Goal: Browse casually

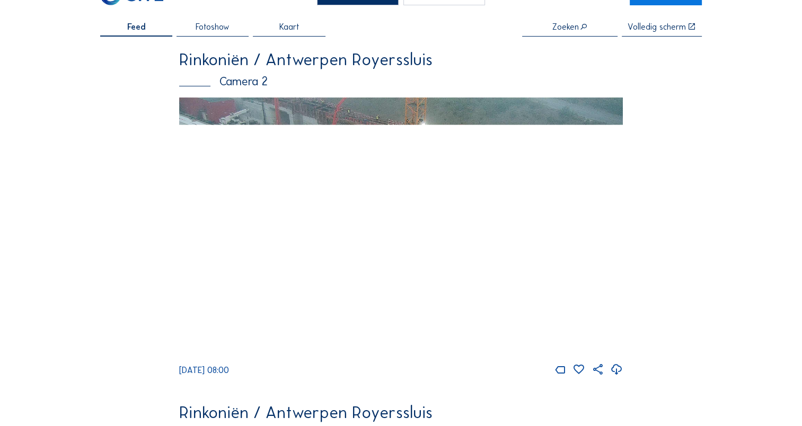
scroll to position [53, 0]
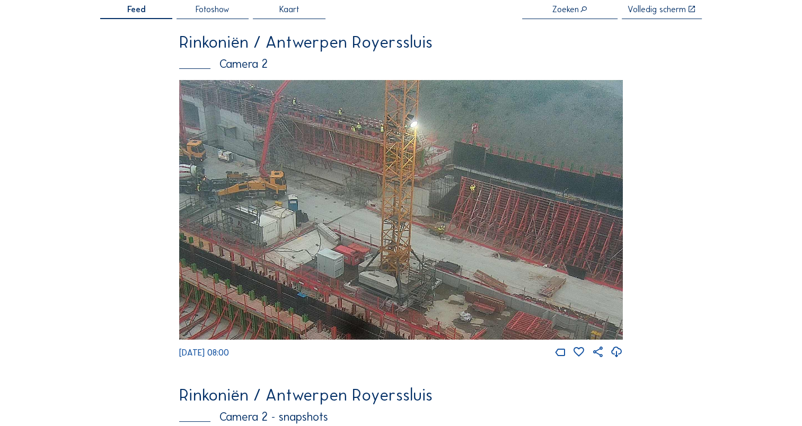
drag, startPoint x: 439, startPoint y: 170, endPoint x: 450, endPoint y: 191, distance: 23.7
click at [465, 194] on img at bounding box center [401, 210] width 444 height 260
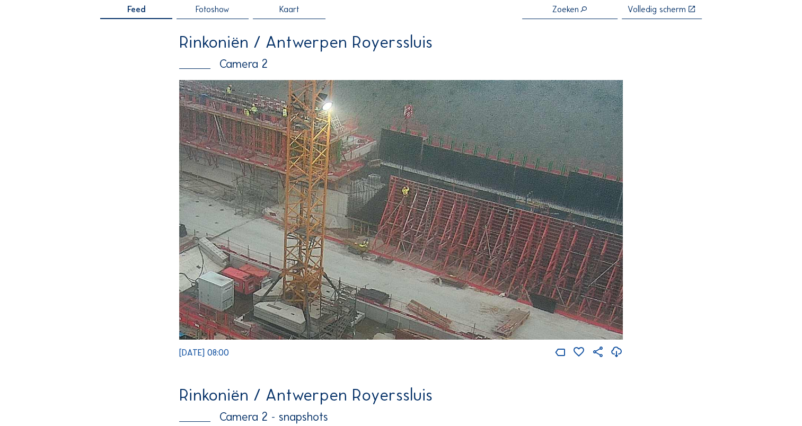
drag, startPoint x: 374, startPoint y: 144, endPoint x: 380, endPoint y: 172, distance: 28.3
click at [267, 129] on img at bounding box center [401, 210] width 444 height 260
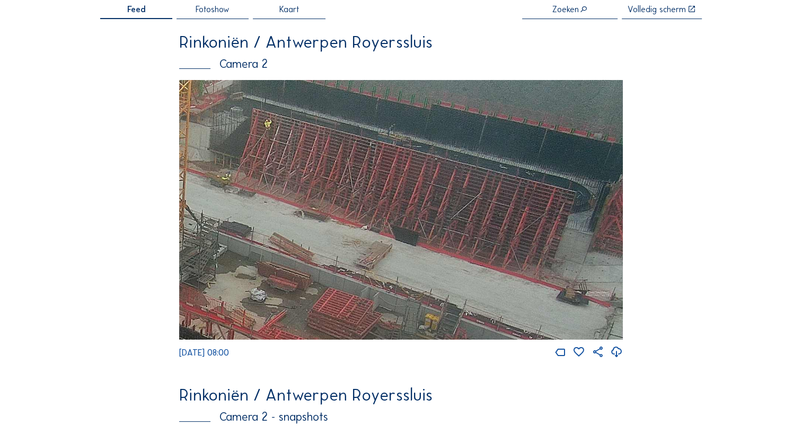
drag, startPoint x: 447, startPoint y: 200, endPoint x: 312, endPoint y: 150, distance: 144.1
click at [312, 150] on img at bounding box center [401, 210] width 444 height 260
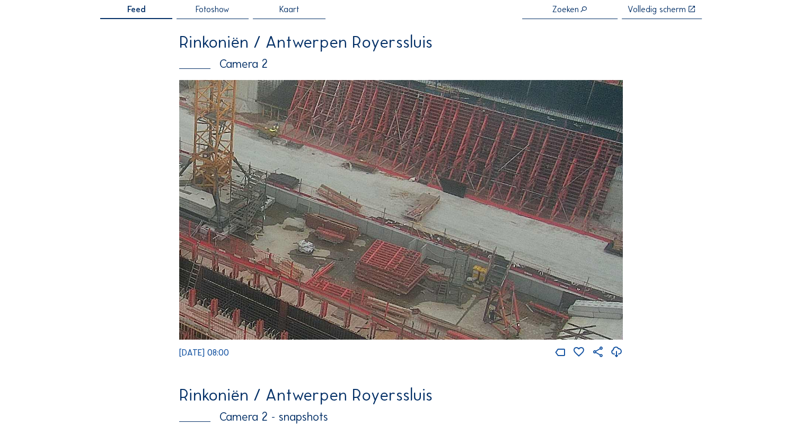
drag, startPoint x: 293, startPoint y: 305, endPoint x: 441, endPoint y: 175, distance: 196.8
click at [450, 168] on img at bounding box center [401, 210] width 444 height 260
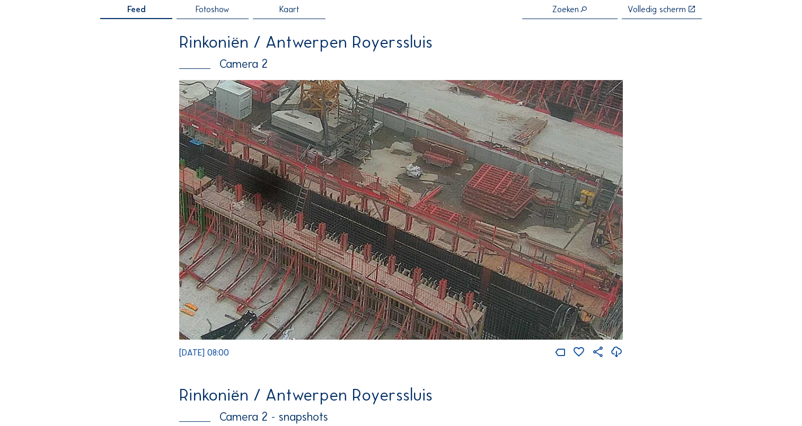
drag, startPoint x: 341, startPoint y: 240, endPoint x: 307, endPoint y: 228, distance: 36.2
click at [307, 228] on img at bounding box center [401, 210] width 444 height 260
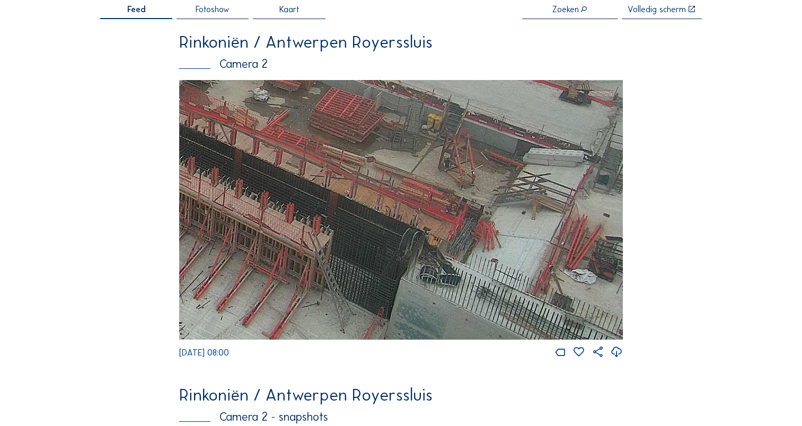
drag, startPoint x: 441, startPoint y: 258, endPoint x: 319, endPoint y: 191, distance: 139.0
click at [318, 195] on img at bounding box center [401, 210] width 444 height 260
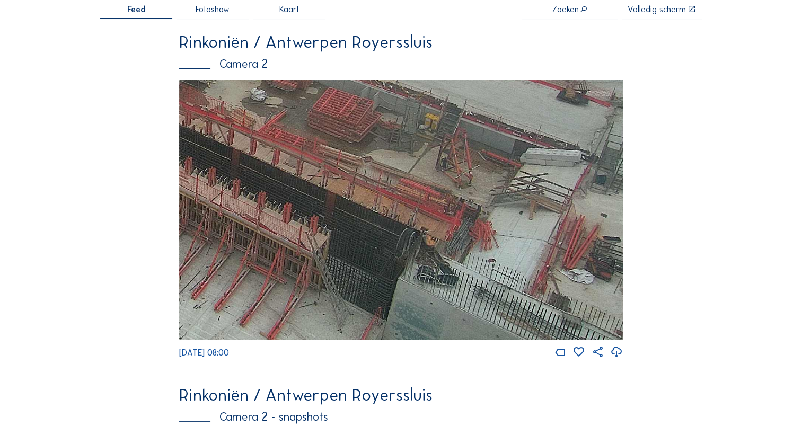
drag, startPoint x: 450, startPoint y: 239, endPoint x: 393, endPoint y: 204, distance: 66.2
click at [393, 204] on img at bounding box center [401, 210] width 444 height 260
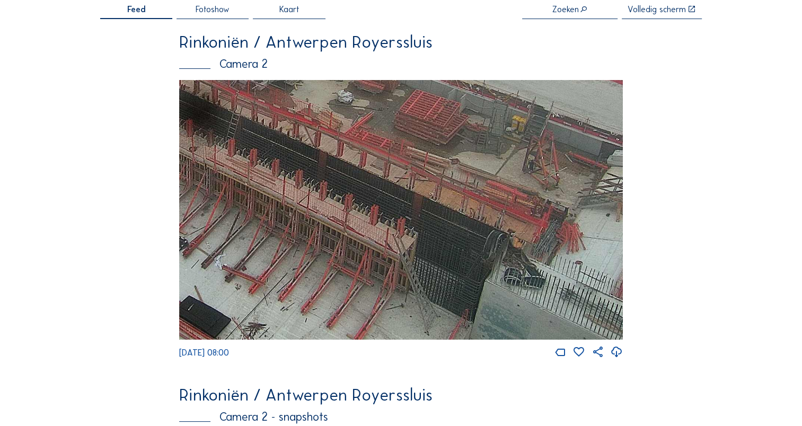
drag, startPoint x: 250, startPoint y: 226, endPoint x: 337, endPoint y: 228, distance: 87.0
click at [337, 228] on img at bounding box center [401, 210] width 444 height 260
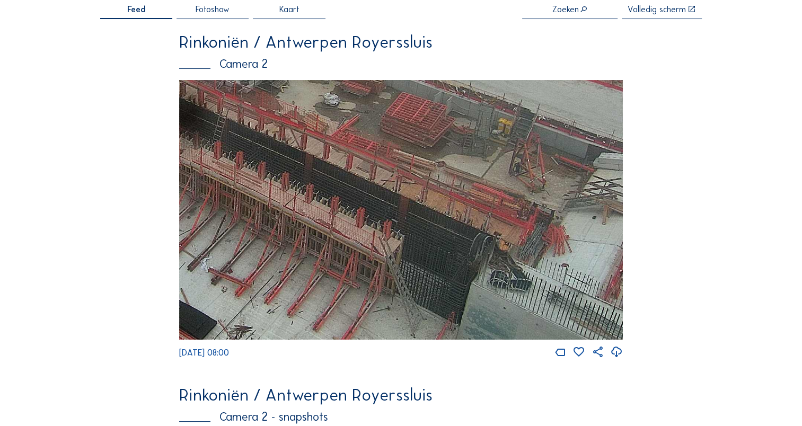
drag, startPoint x: 330, startPoint y: 221, endPoint x: 261, endPoint y: 261, distance: 80.0
click at [261, 261] on img at bounding box center [401, 210] width 444 height 260
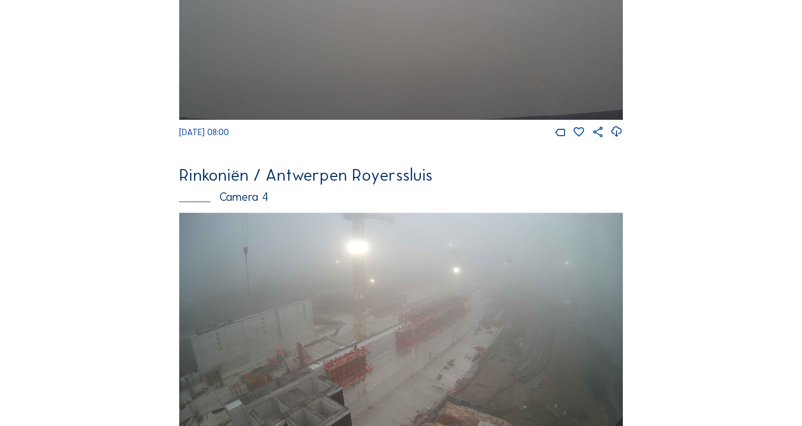
scroll to position [1429, 0]
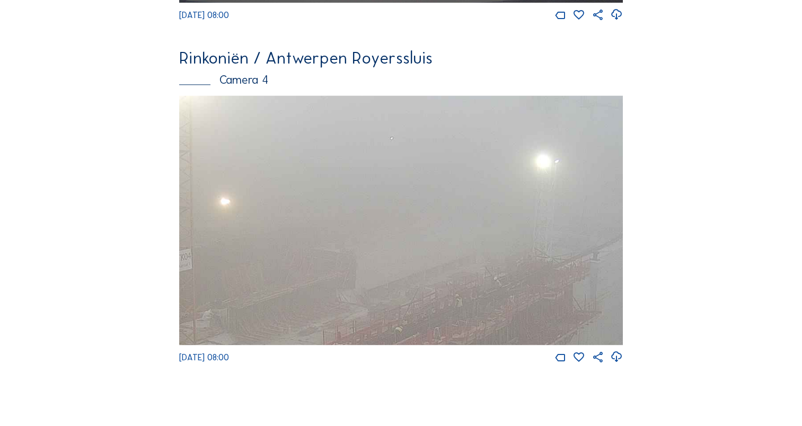
drag, startPoint x: 435, startPoint y: 184, endPoint x: 411, endPoint y: 218, distance: 41.5
click at [411, 218] on img at bounding box center [401, 220] width 444 height 250
